Goal: Task Accomplishment & Management: Use online tool/utility

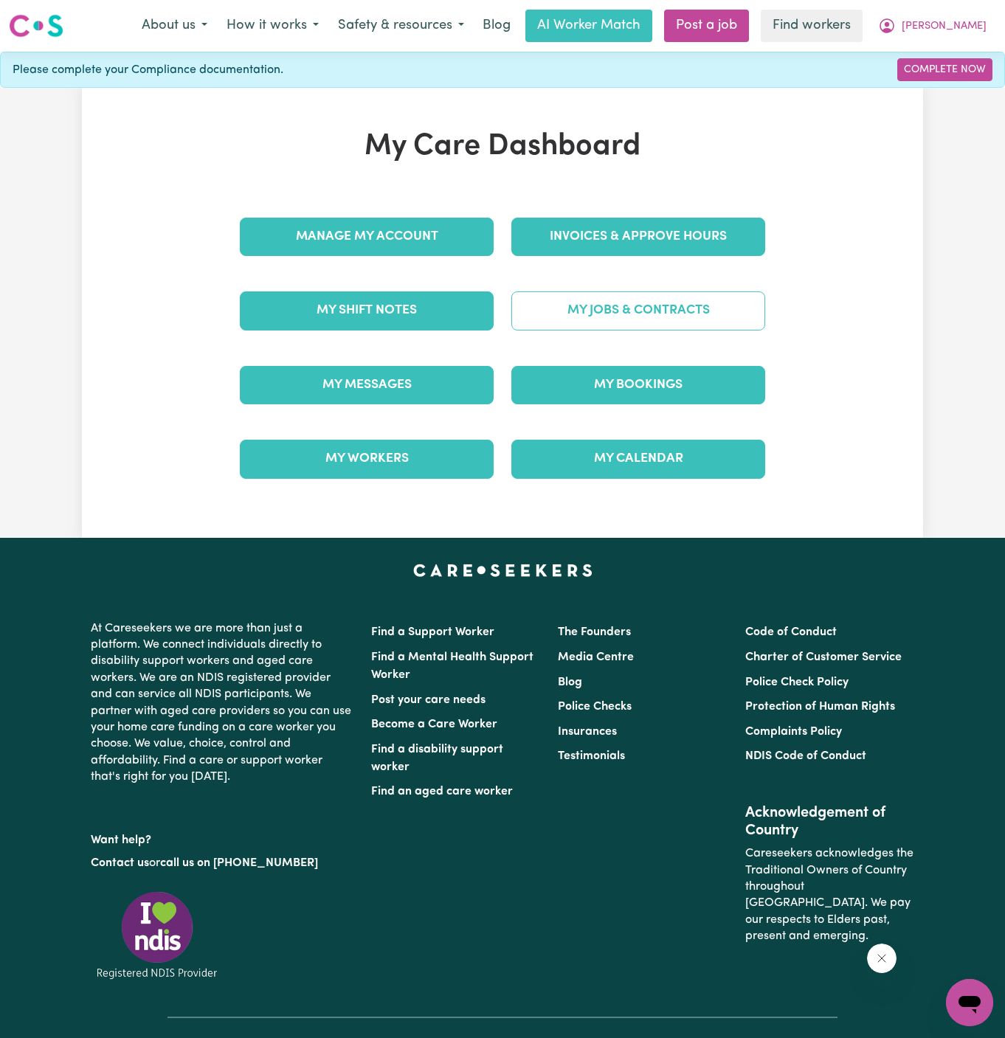
click at [678, 322] on link "My Jobs & Contracts" at bounding box center [638, 311] width 254 height 38
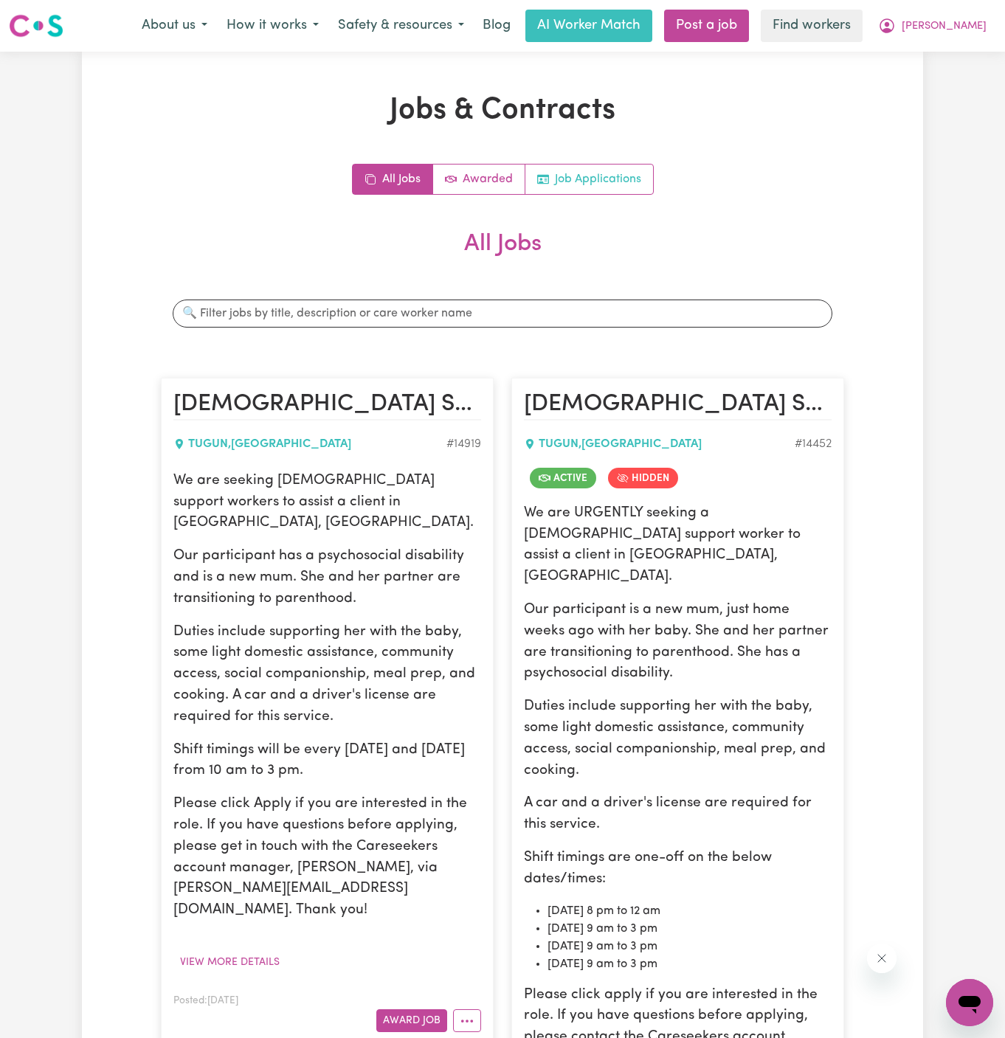
click at [648, 173] on link "Job Applications" at bounding box center [590, 180] width 128 height 30
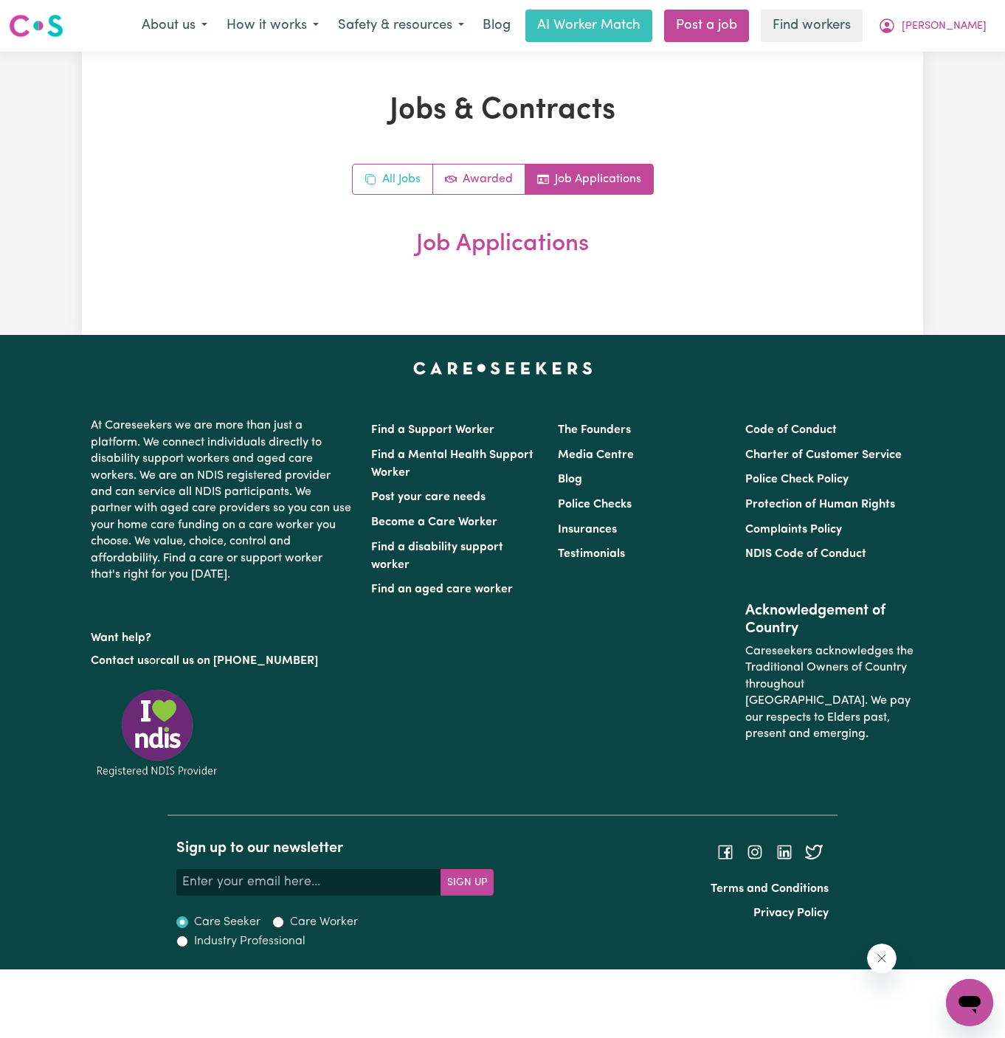
click at [393, 178] on link "All Jobs" at bounding box center [393, 180] width 80 height 30
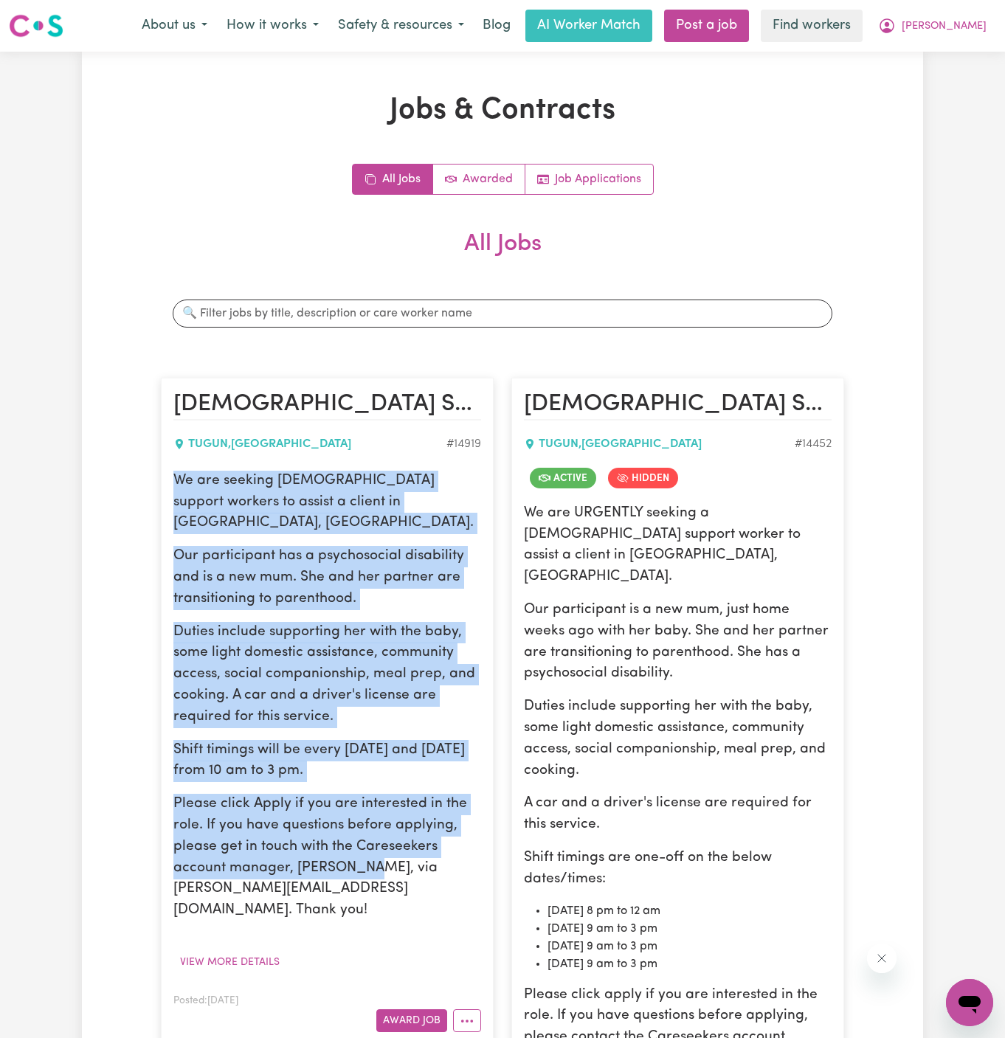
drag, startPoint x: 176, startPoint y: 479, endPoint x: 455, endPoint y: 871, distance: 481.1
click at [455, 871] on div "We are seeking female support workers to assist a client in Tugun, QLD. Our par…" at bounding box center [327, 696] width 308 height 451
copy div "We are seeking female support workers to assist a client in Tugun, QLD. Our par…"
click at [257, 951] on button "View more details" at bounding box center [229, 962] width 113 height 23
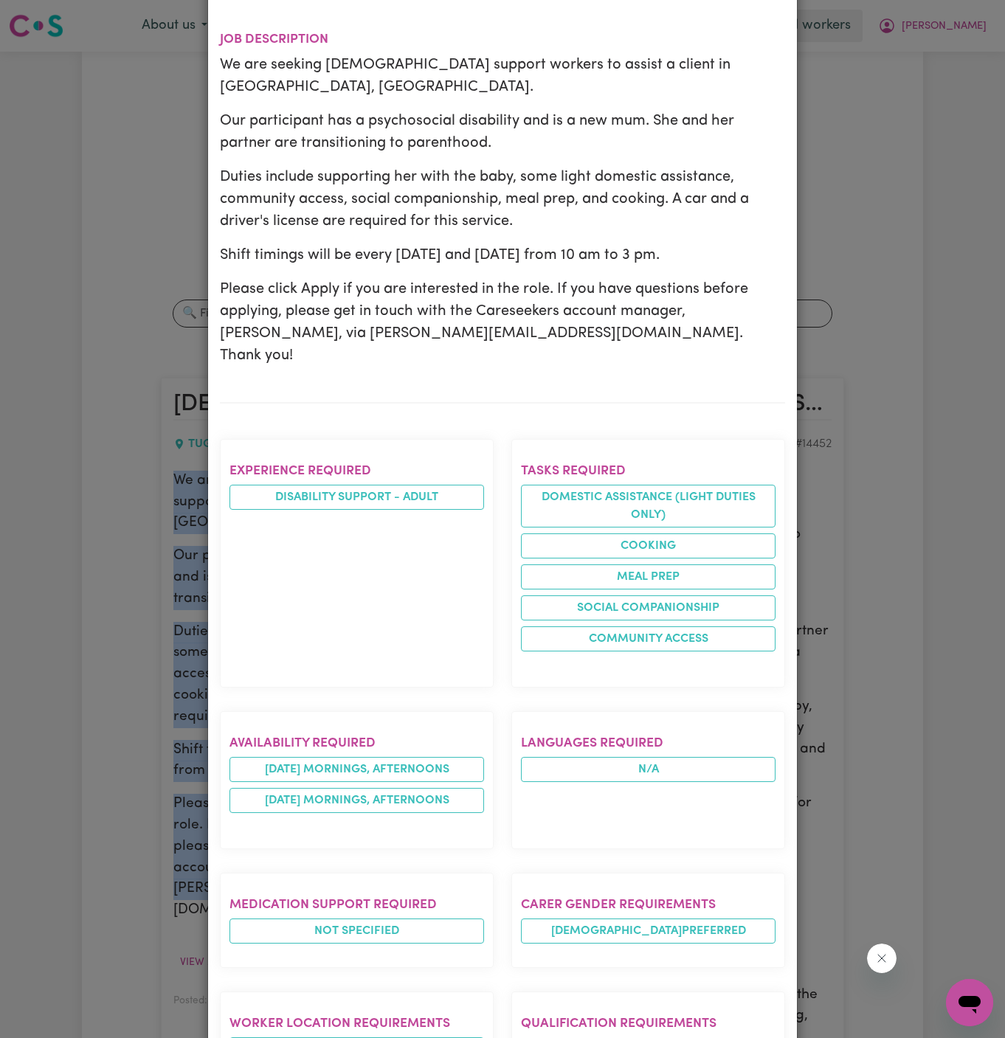
scroll to position [80, 0]
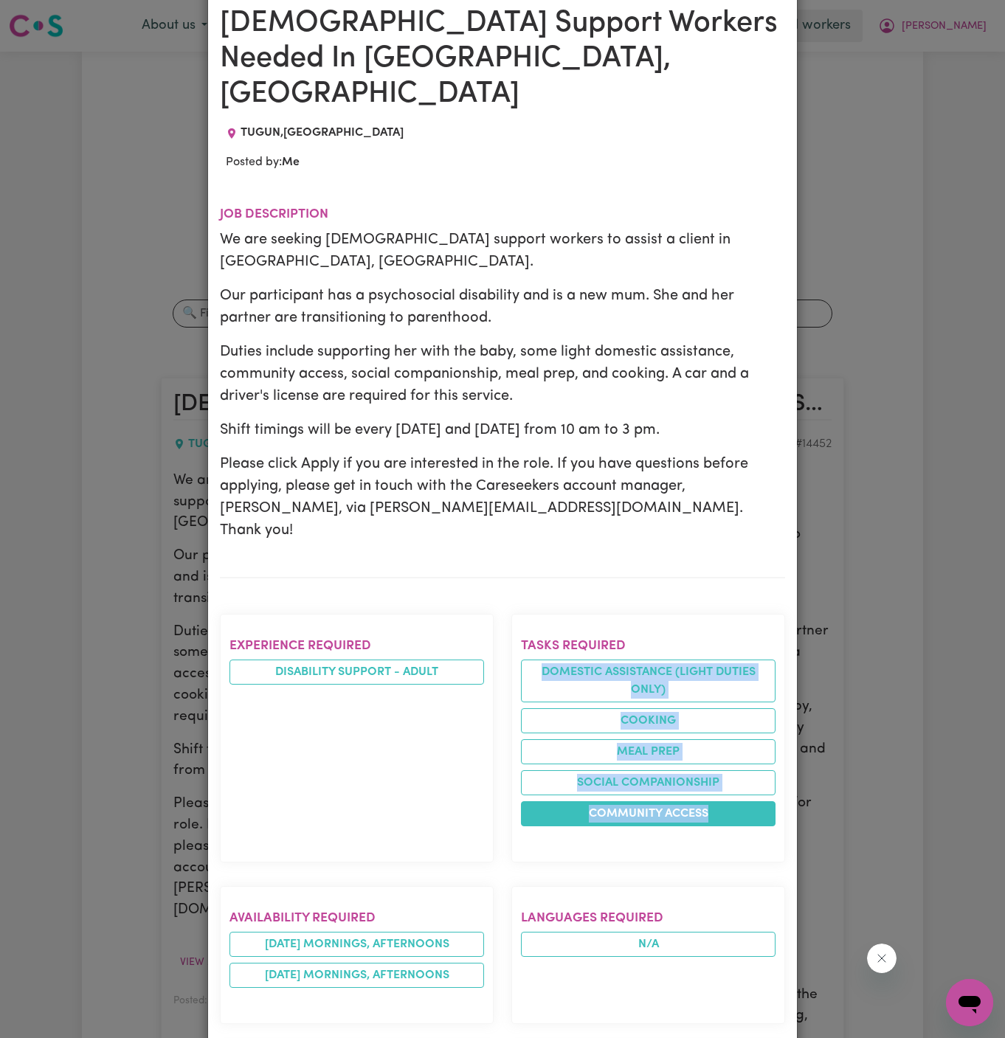
drag, startPoint x: 538, startPoint y: 586, endPoint x: 738, endPoint y: 726, distance: 243.9
click at [738, 726] on ul "Domestic assistance (light duties only) Cooking Meal prep Social companionship …" at bounding box center [648, 743] width 255 height 167
copy ul "Domestic assistance (light duties only) Cooking Meal prep Social companionship …"
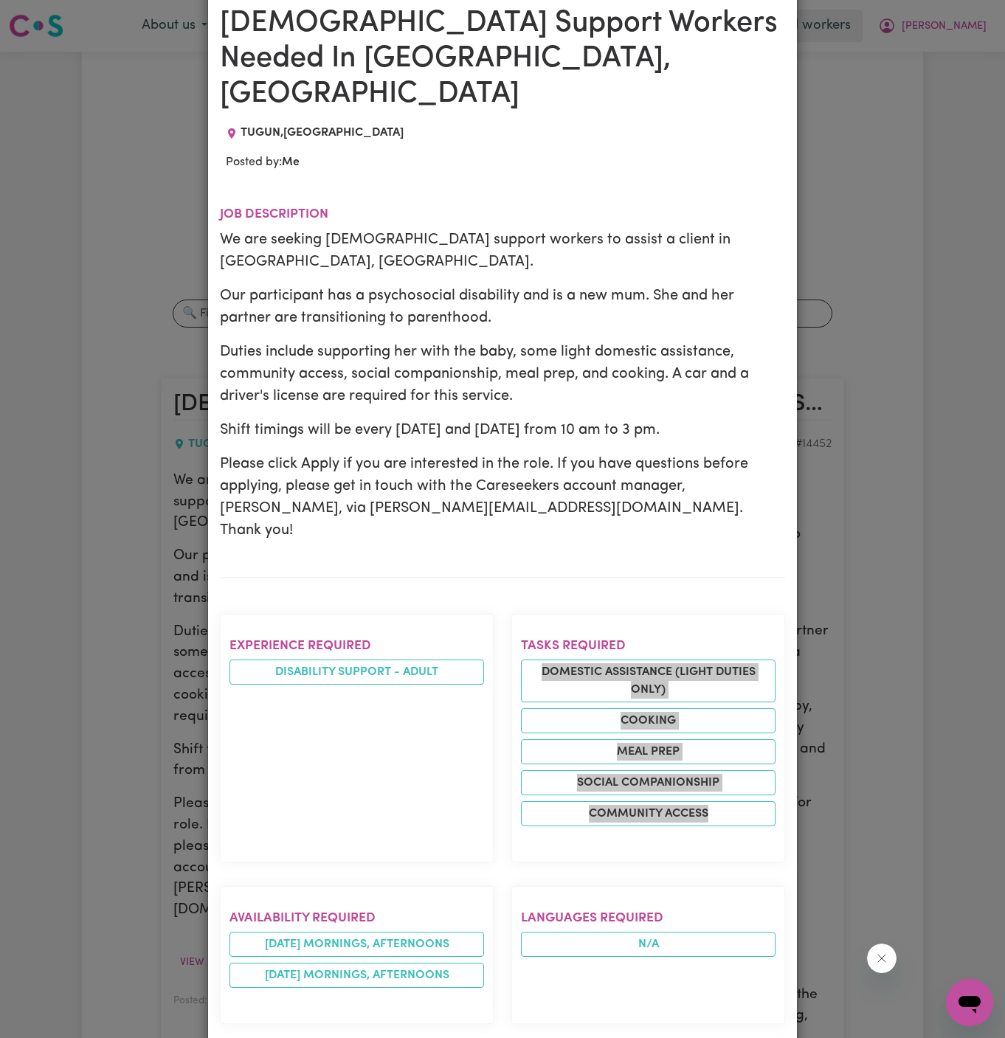
scroll to position [0, 0]
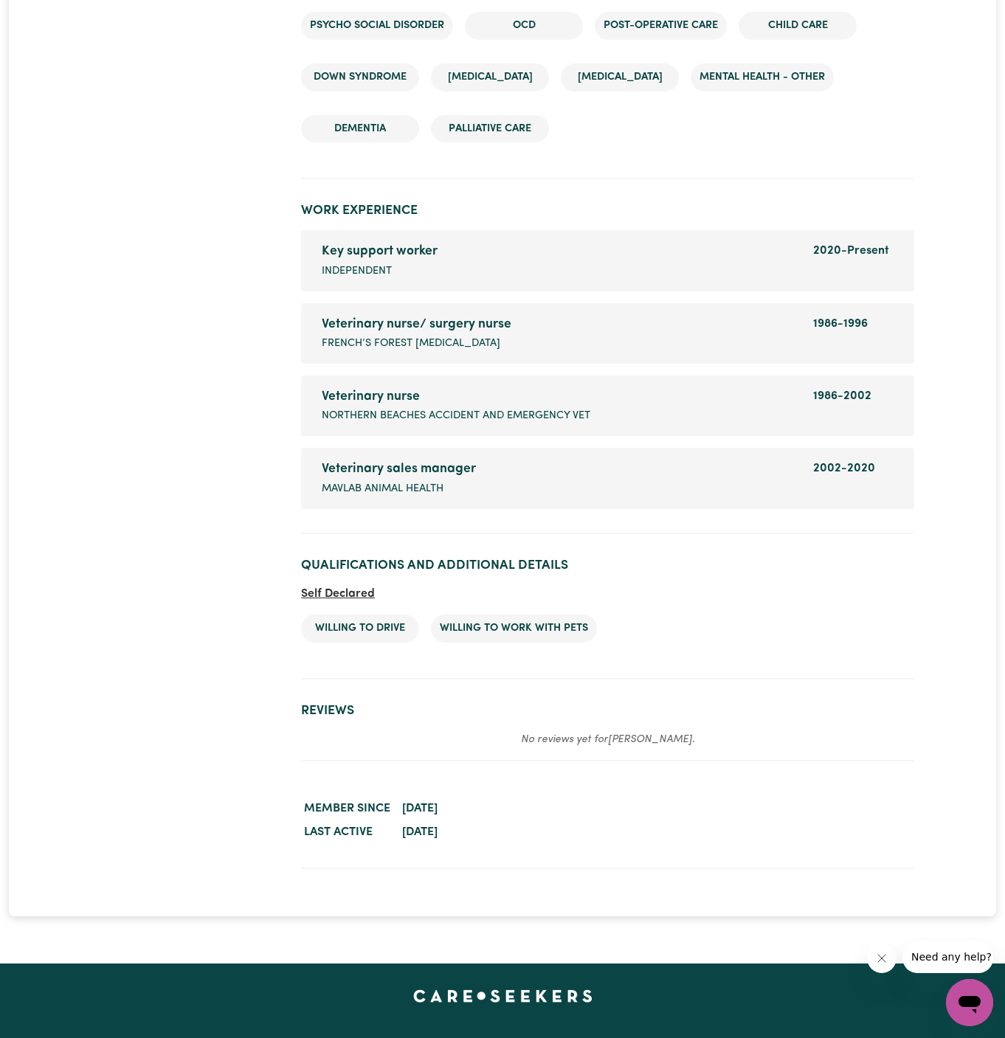
scroll to position [2658, 0]
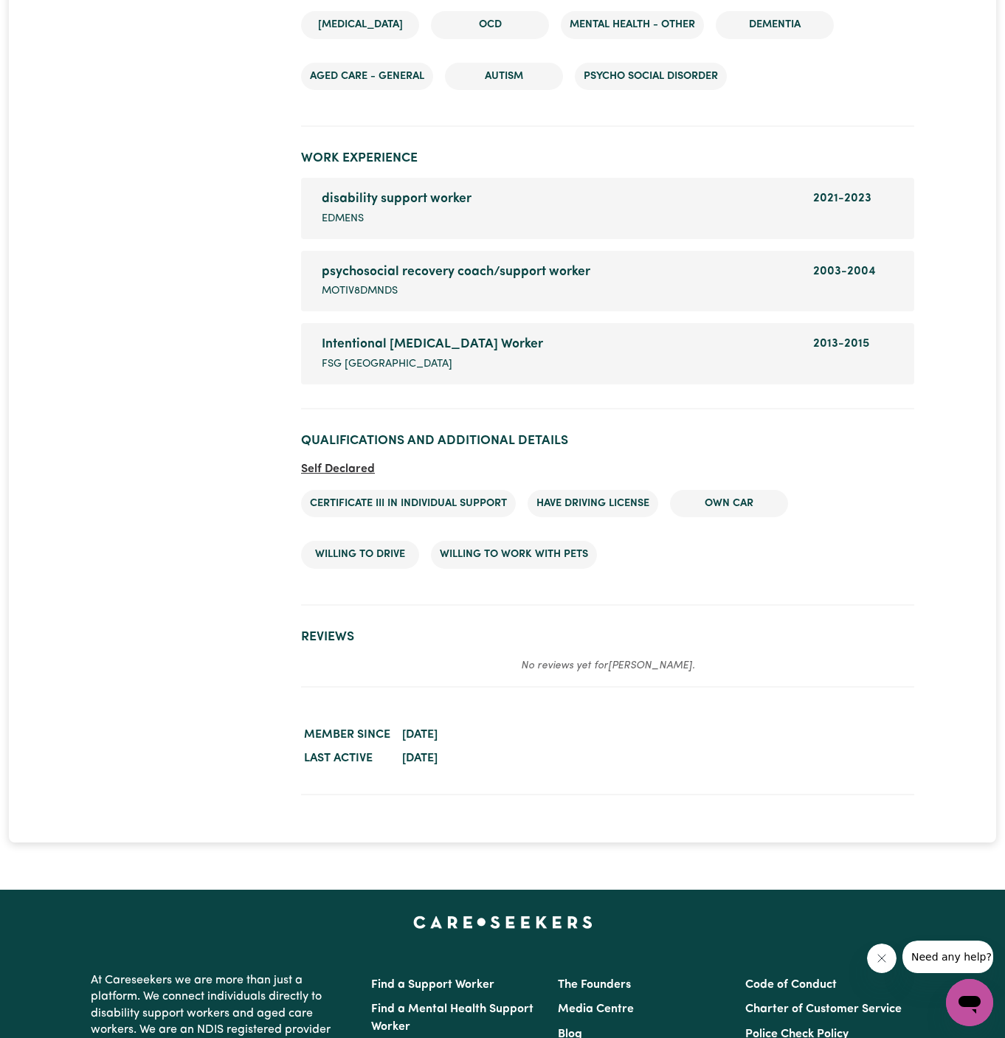
scroll to position [2516, 0]
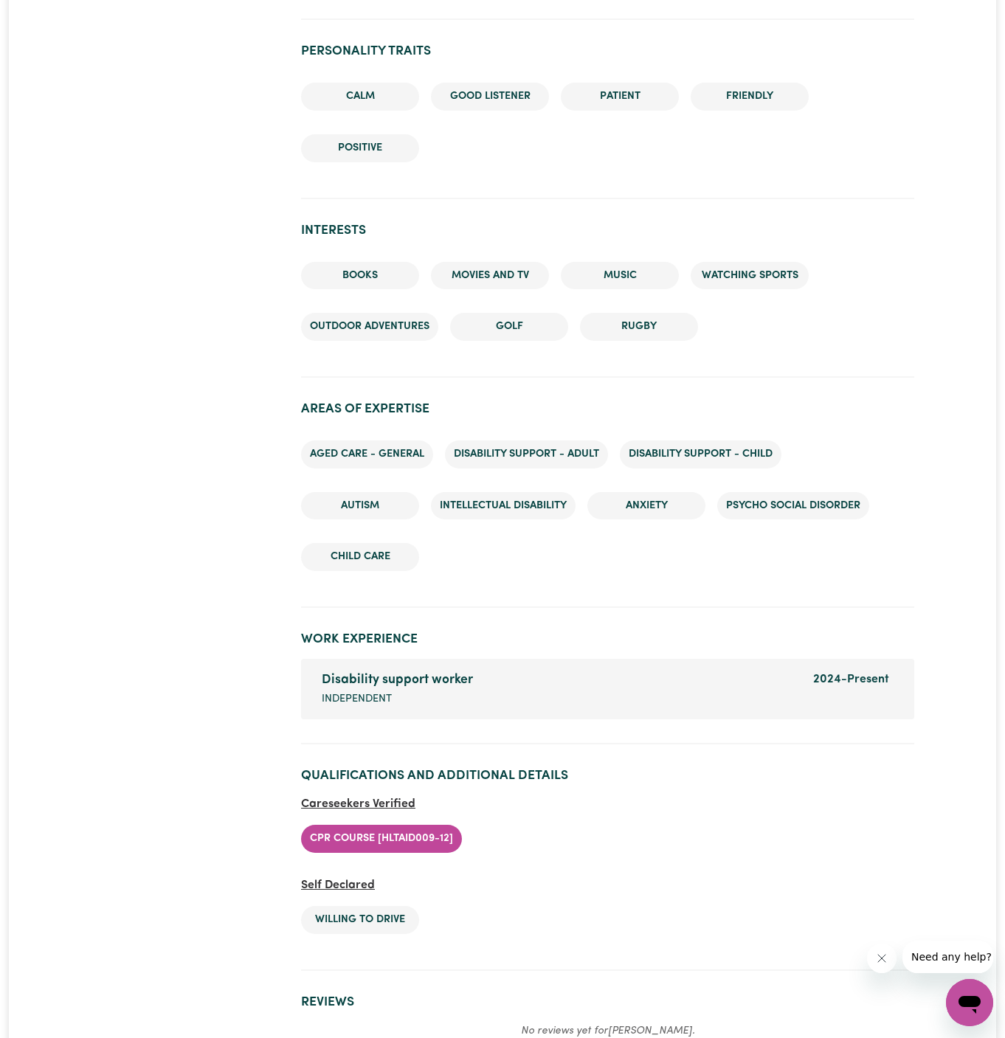
scroll to position [1966, 0]
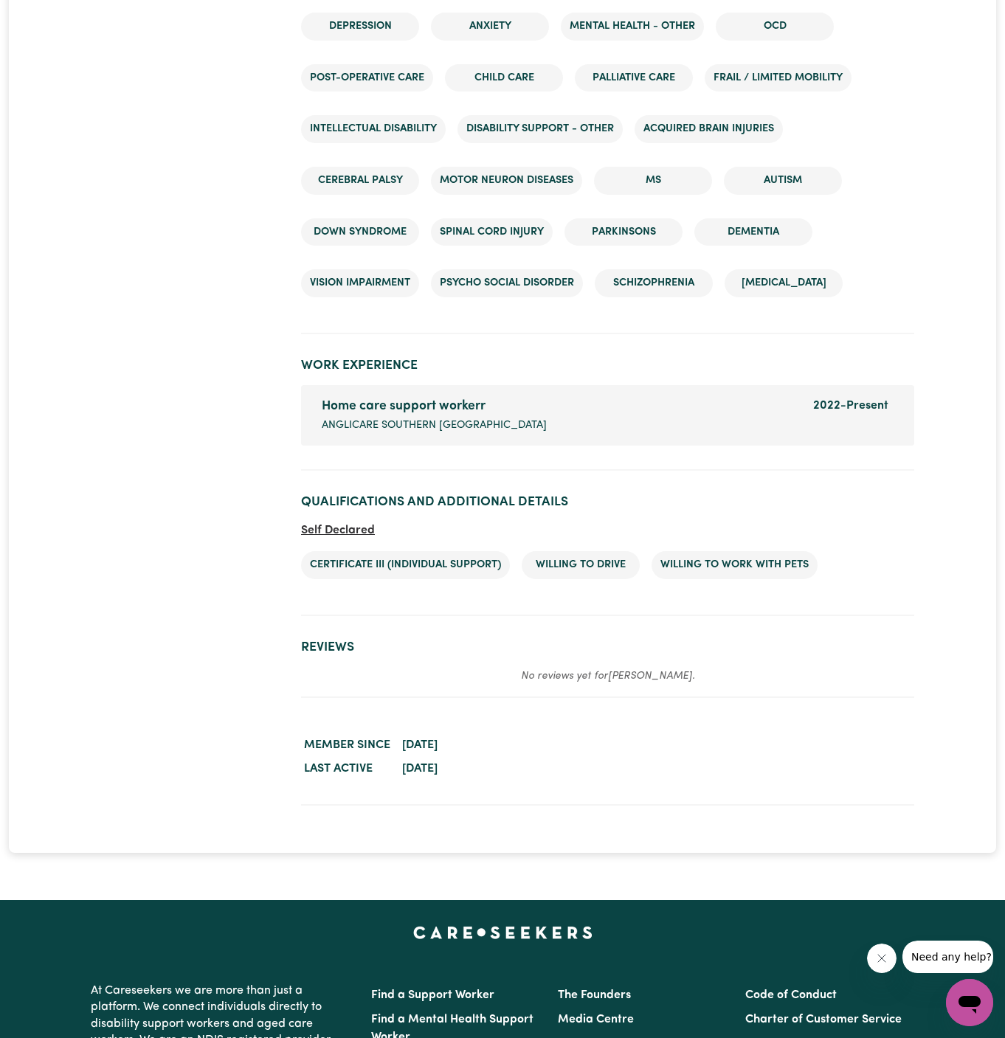
scroll to position [2150, 0]
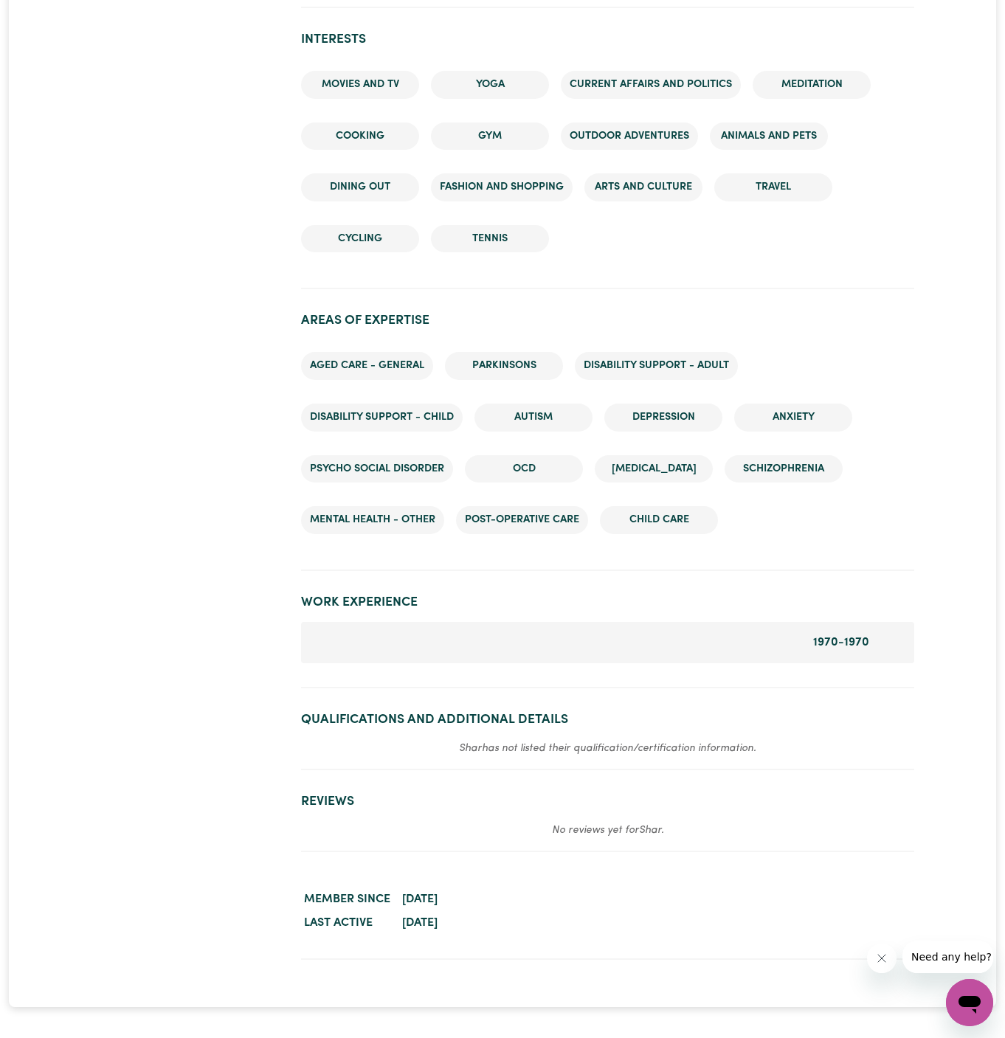
scroll to position [1827, 0]
